Goal: Use online tool/utility: Utilize a website feature to perform a specific function

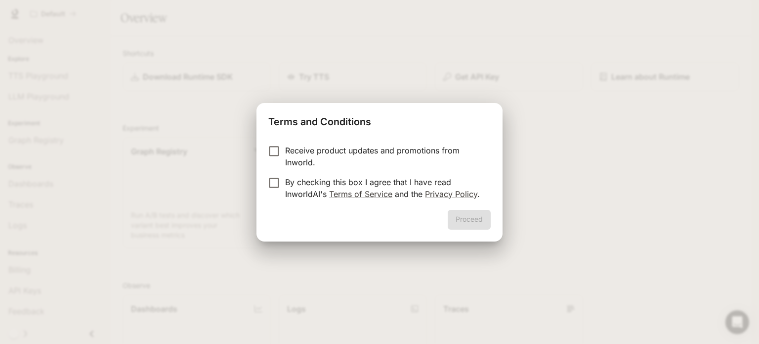
click at [331, 156] on p "Receive product updates and promotions from Inworld." at bounding box center [384, 156] width 198 height 24
click at [308, 181] on p "By checking this box I agree that I have read InworldAI's Terms of Service and …" at bounding box center [384, 188] width 198 height 24
click at [457, 215] on button "Proceed" at bounding box center [469, 220] width 43 height 20
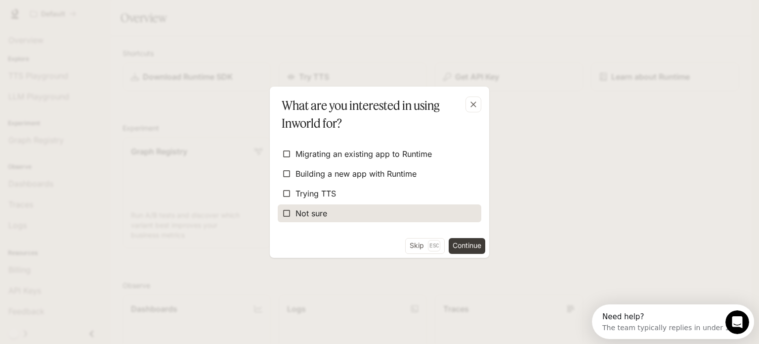
click at [317, 209] on span "Not sure" at bounding box center [312, 213] width 32 height 12
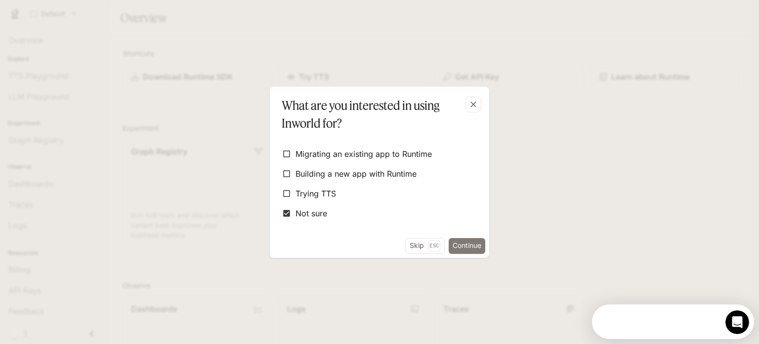
click at [451, 242] on button "Continue" at bounding box center [467, 246] width 37 height 16
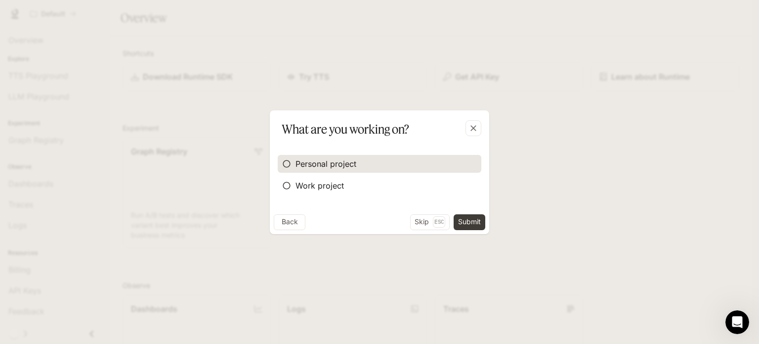
click at [352, 162] on span "Personal project" at bounding box center [326, 164] width 61 height 12
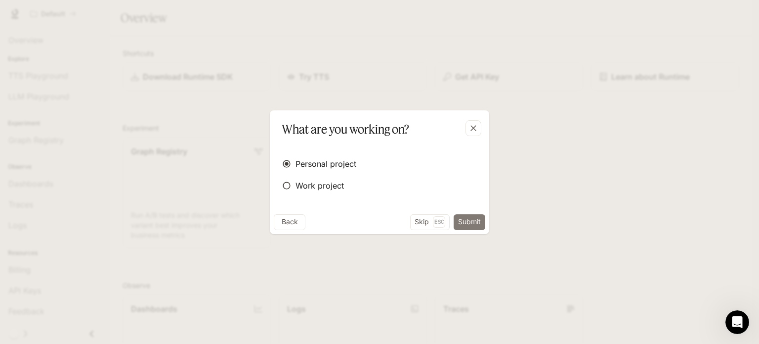
click at [465, 221] on button "Submit" at bounding box center [470, 222] width 32 height 16
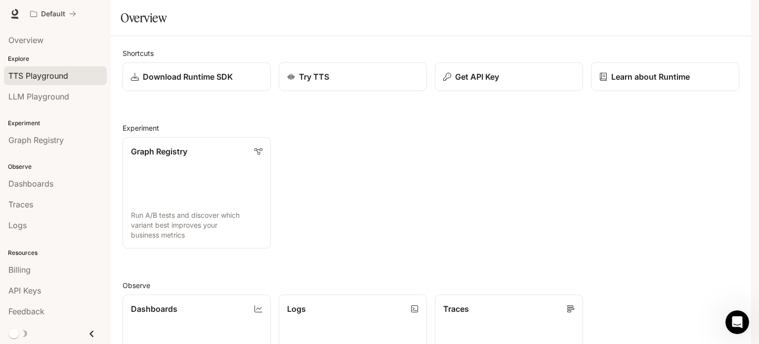
click at [64, 81] on link "TTS Playground" at bounding box center [55, 75] width 103 height 19
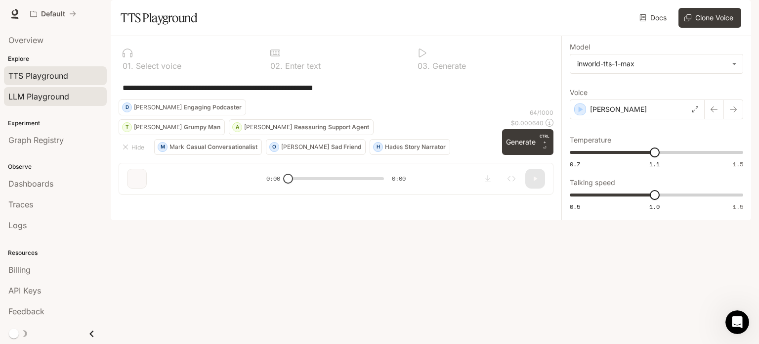
click at [65, 95] on span "LLM Playground" at bounding box center [38, 96] width 61 height 12
